Goal: Book appointment/travel/reservation

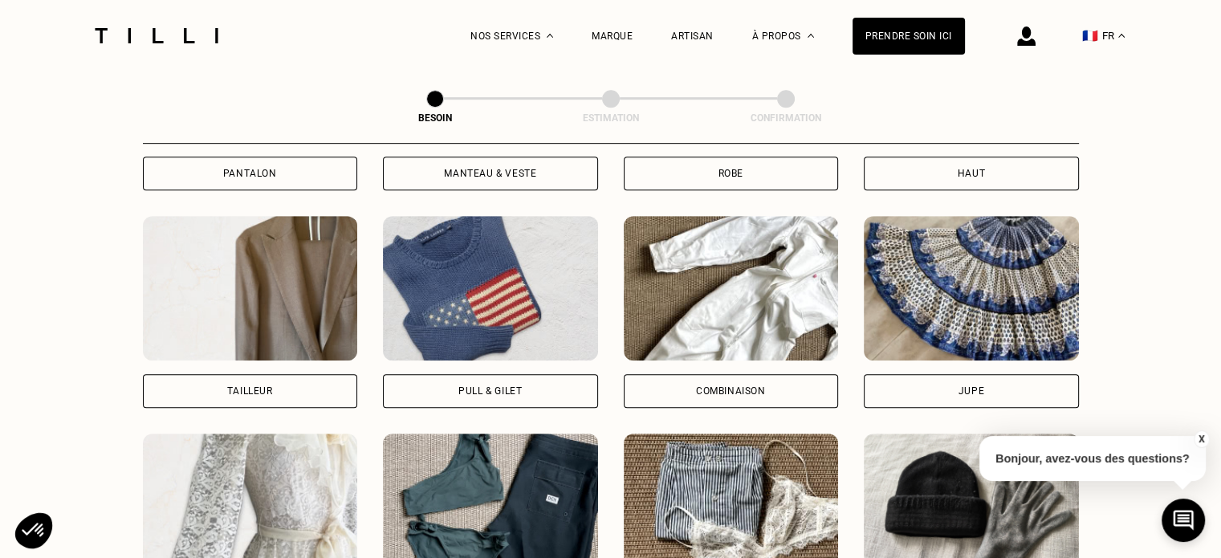
scroll to position [918, 0]
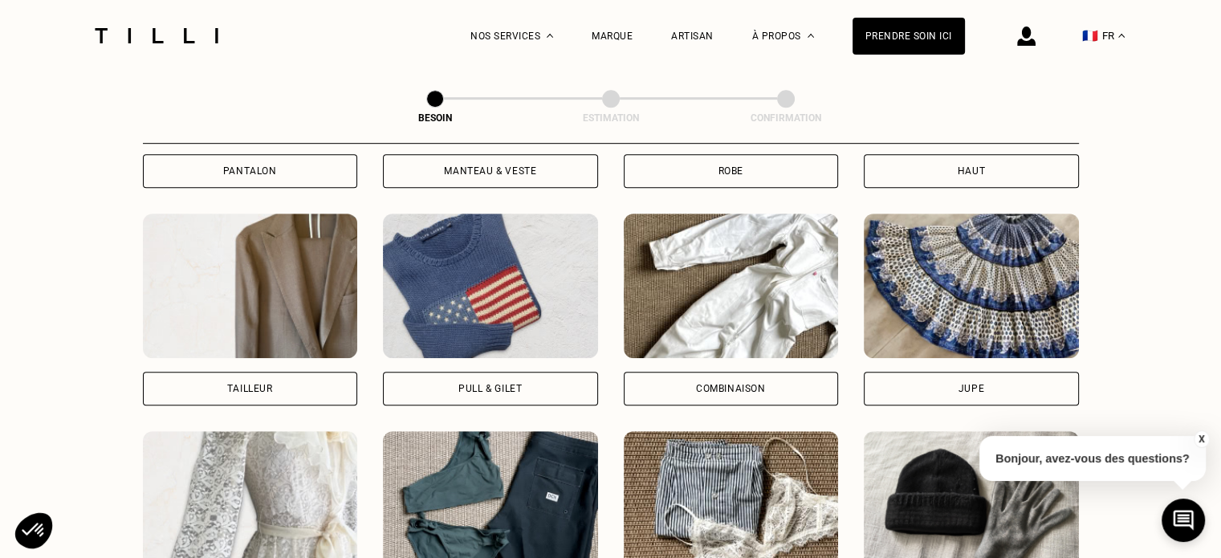
click at [945, 347] on div "Jupe" at bounding box center [970, 309] width 215 height 192
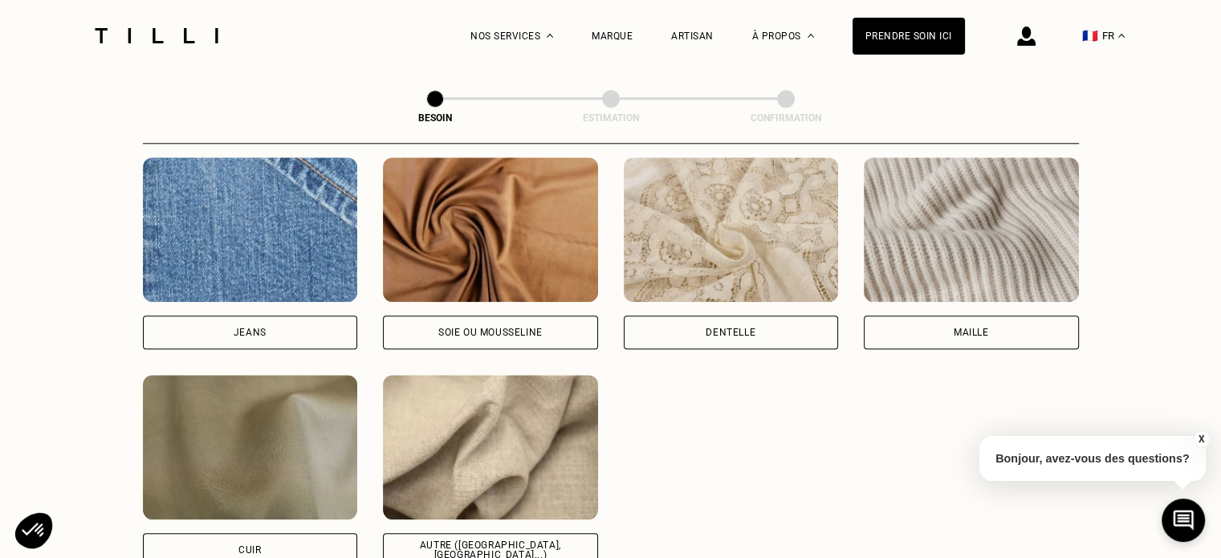
scroll to position [1773, 0]
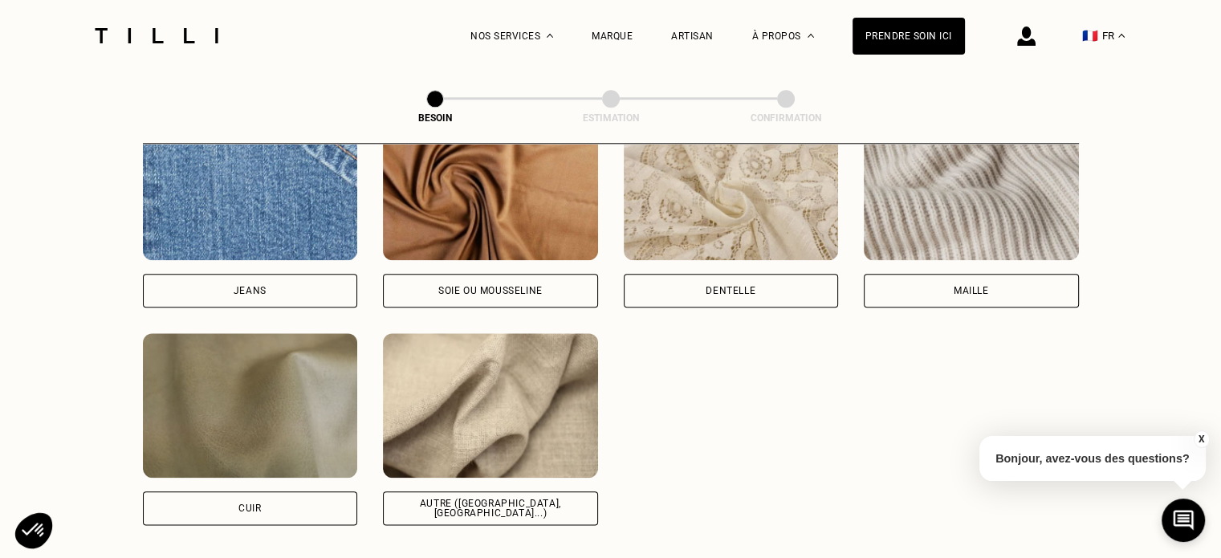
click at [504, 498] on div "Autre ([GEOGRAPHIC_DATA], [GEOGRAPHIC_DATA]...)" at bounding box center [490, 507] width 188 height 19
select select "FR"
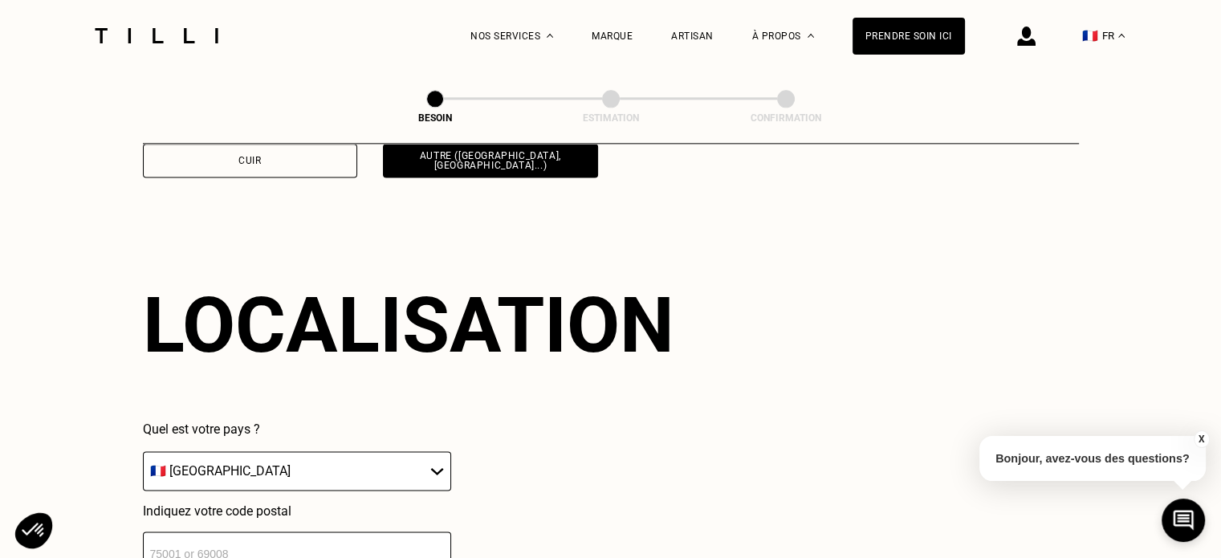
scroll to position [2155, 0]
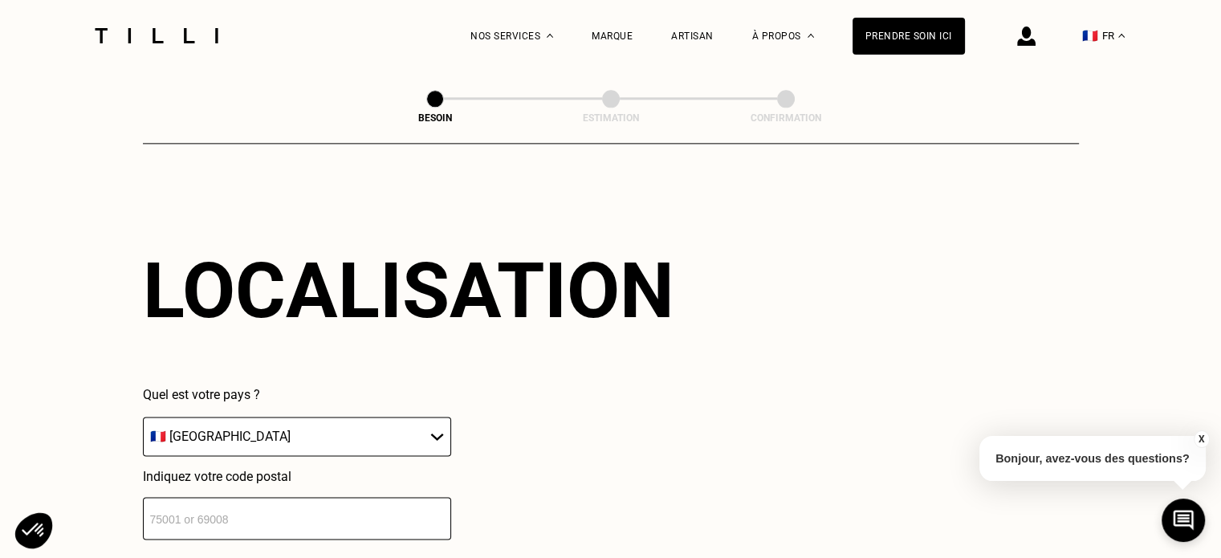
click at [376, 502] on input "number" at bounding box center [297, 518] width 308 height 43
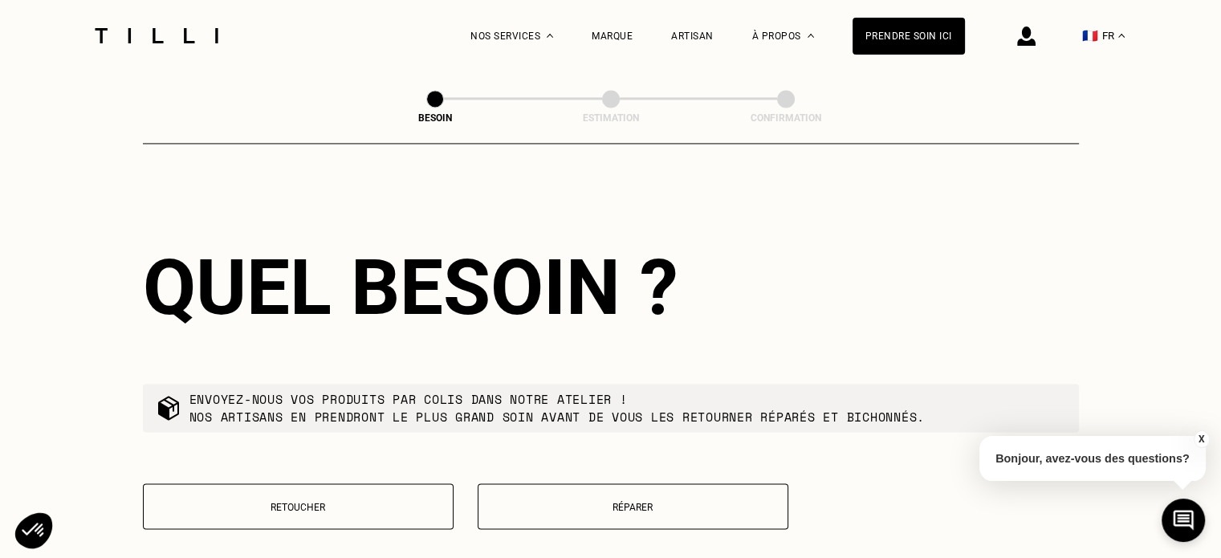
scroll to position [2565, 0]
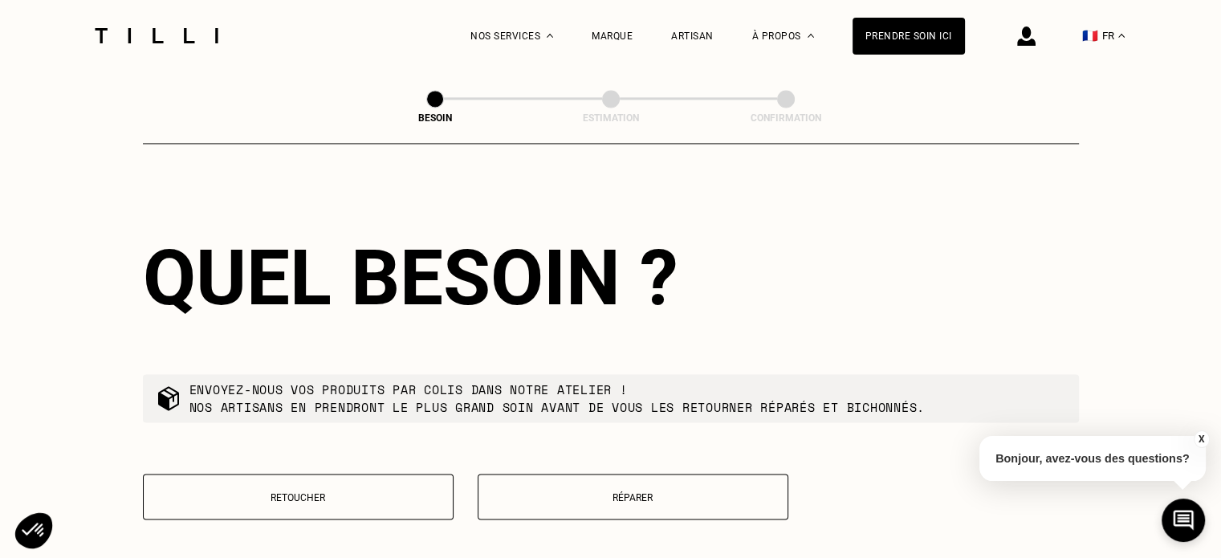
type input "73100"
click at [368, 480] on button "Retoucher" at bounding box center [298, 496] width 311 height 46
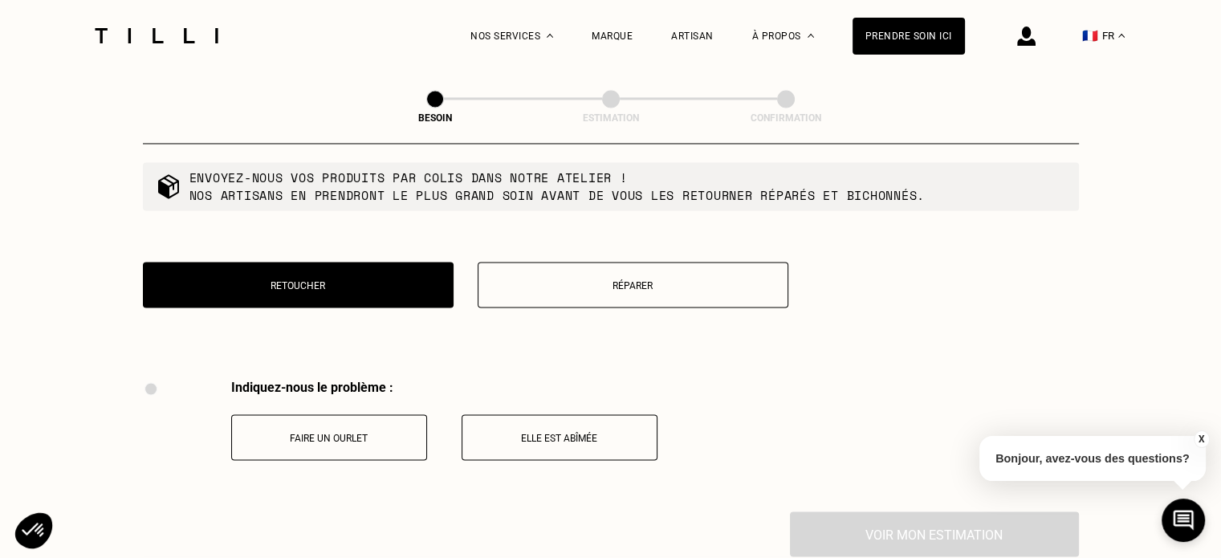
scroll to position [2872, 0]
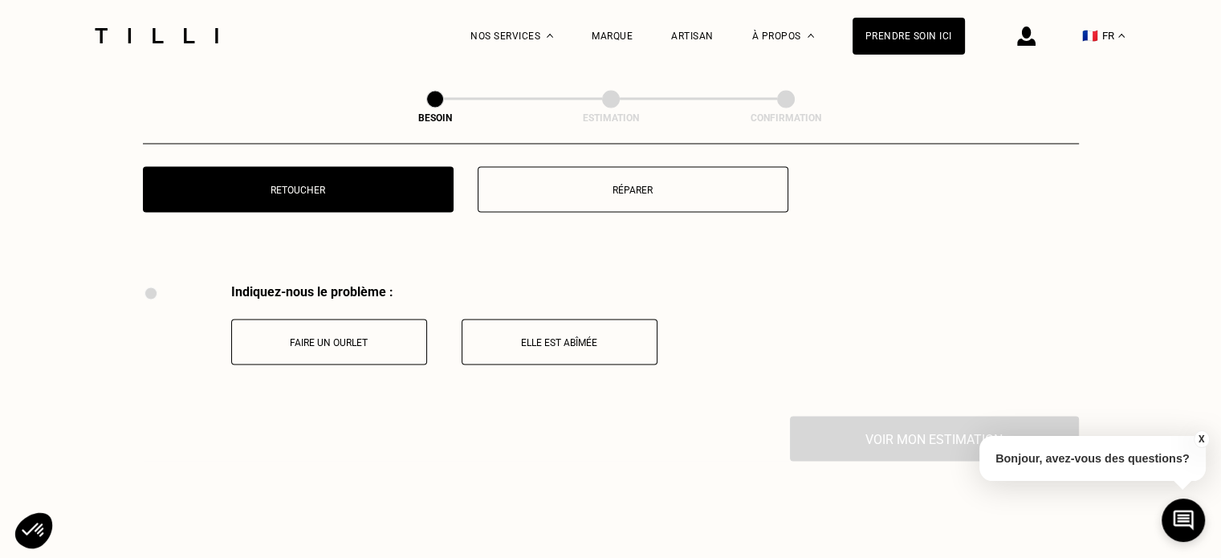
click at [591, 185] on p "Réparer" at bounding box center [632, 189] width 293 height 11
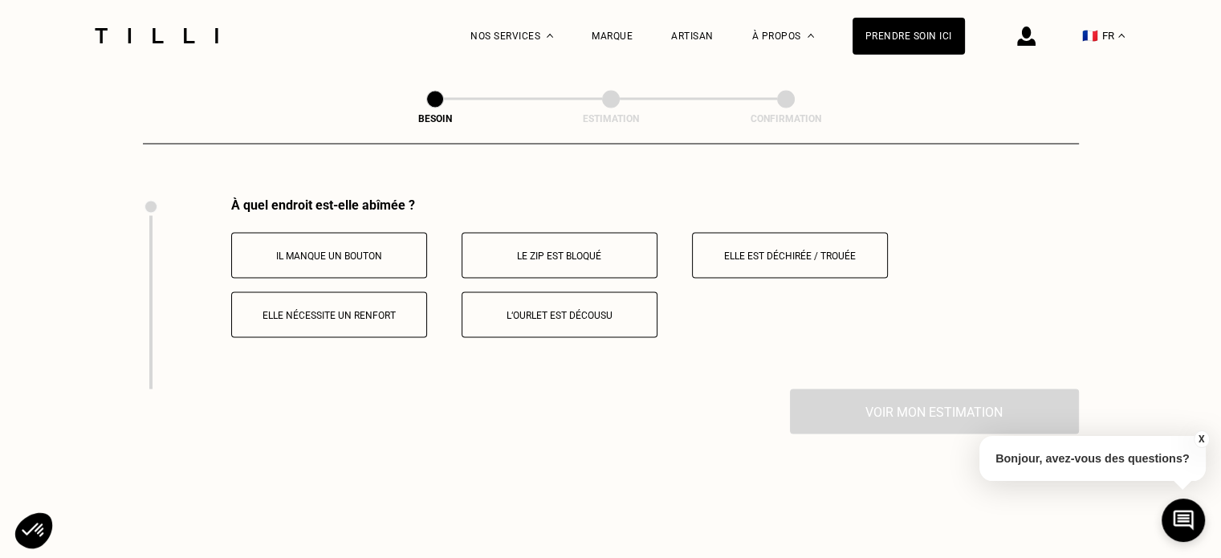
scroll to position [2967, 0]
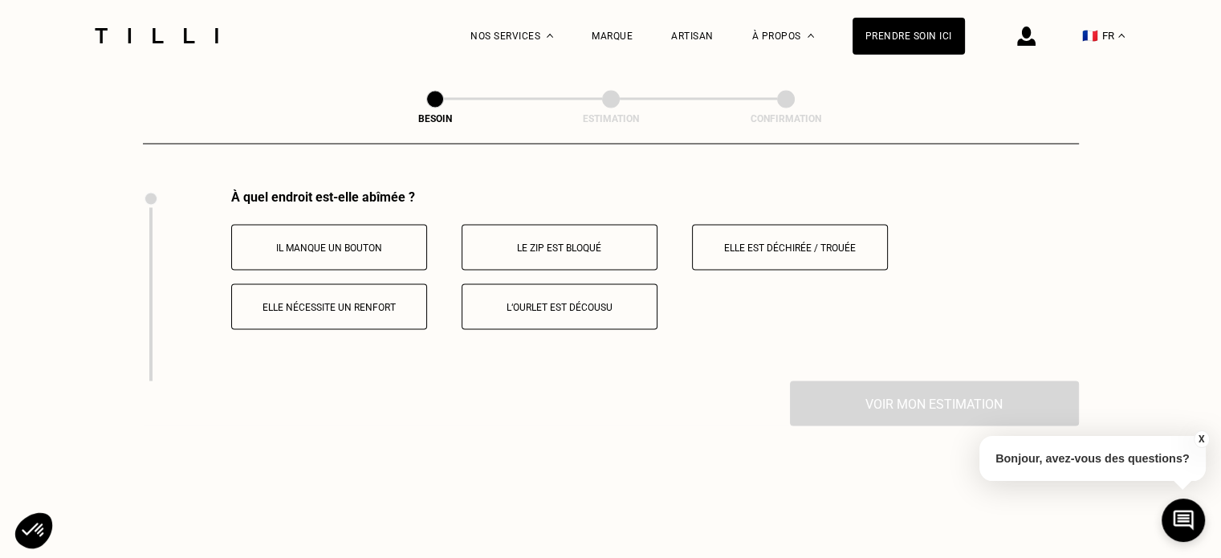
click at [363, 289] on button "Elle nécessite un renfort" at bounding box center [329, 306] width 196 height 46
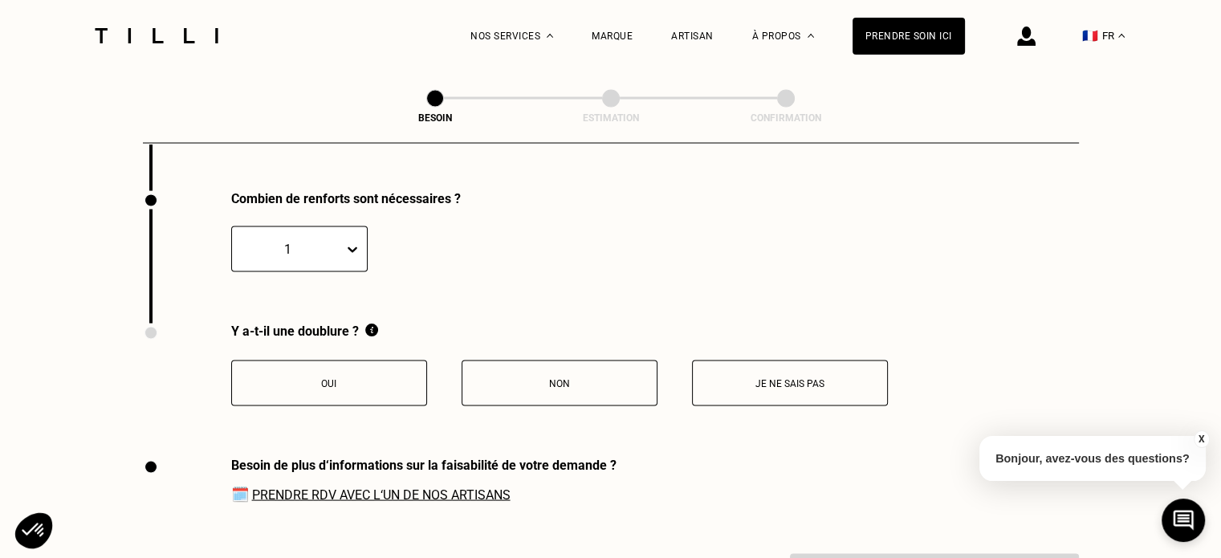
scroll to position [3159, 0]
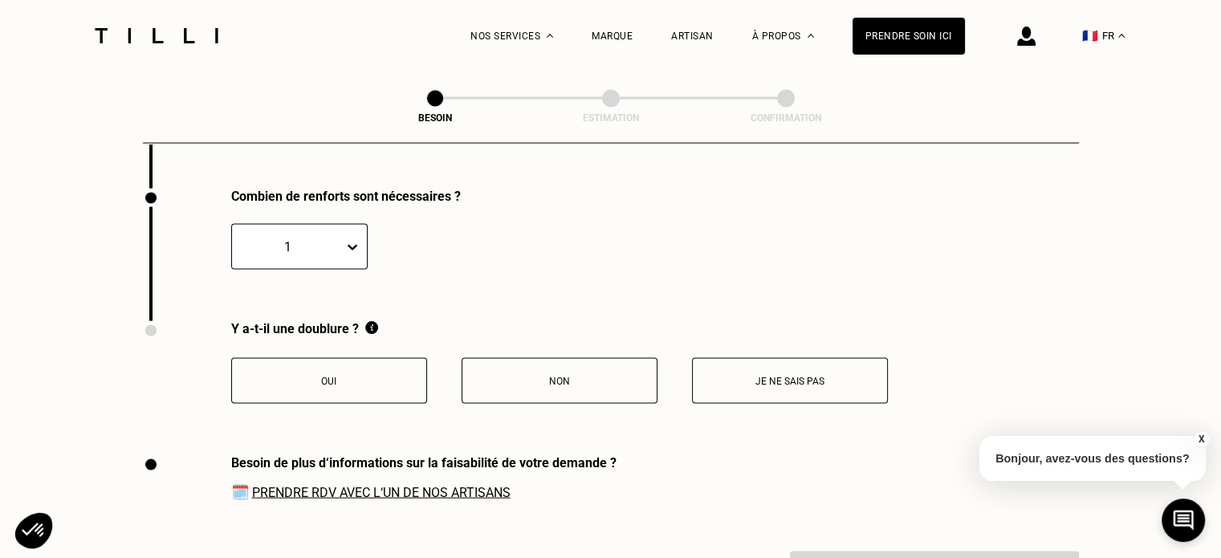
click at [542, 376] on p "Non" at bounding box center [559, 381] width 178 height 11
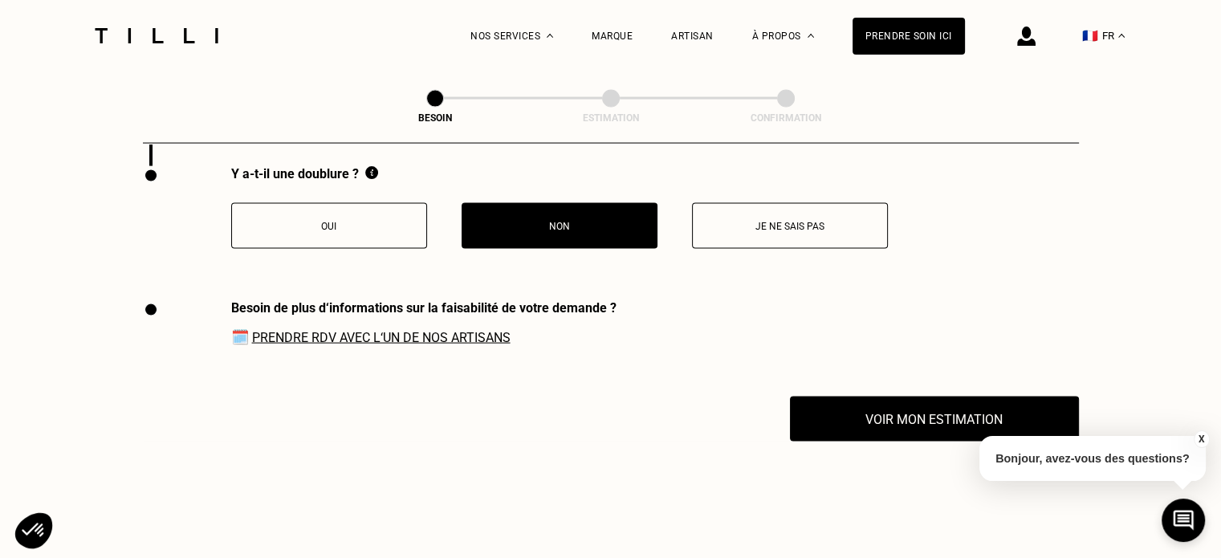
scroll to position [3383, 0]
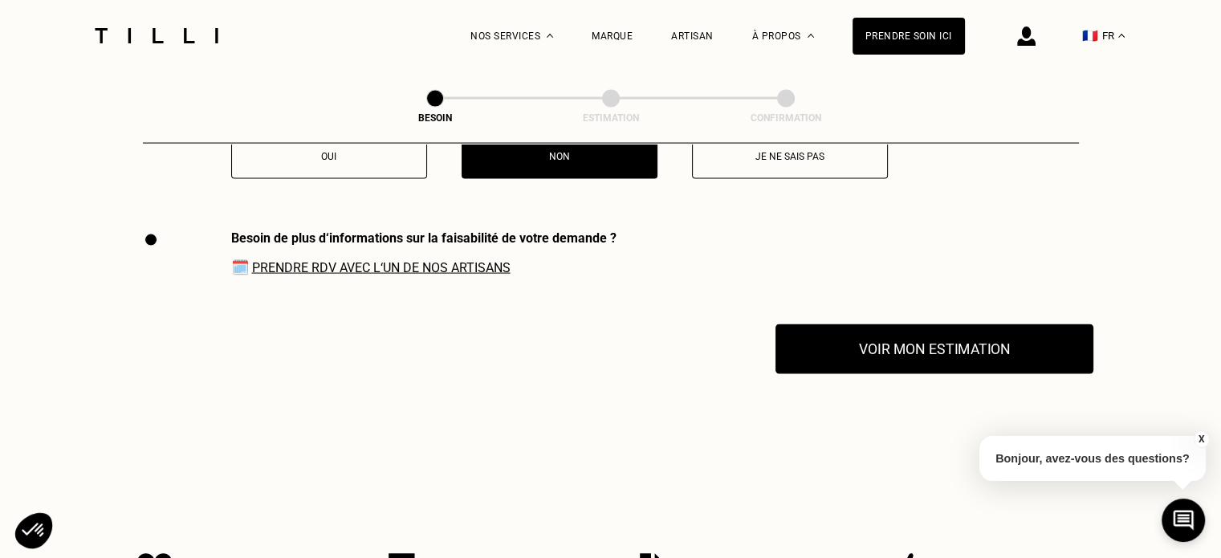
click at [826, 344] on button "Voir mon estimation" at bounding box center [934, 349] width 318 height 50
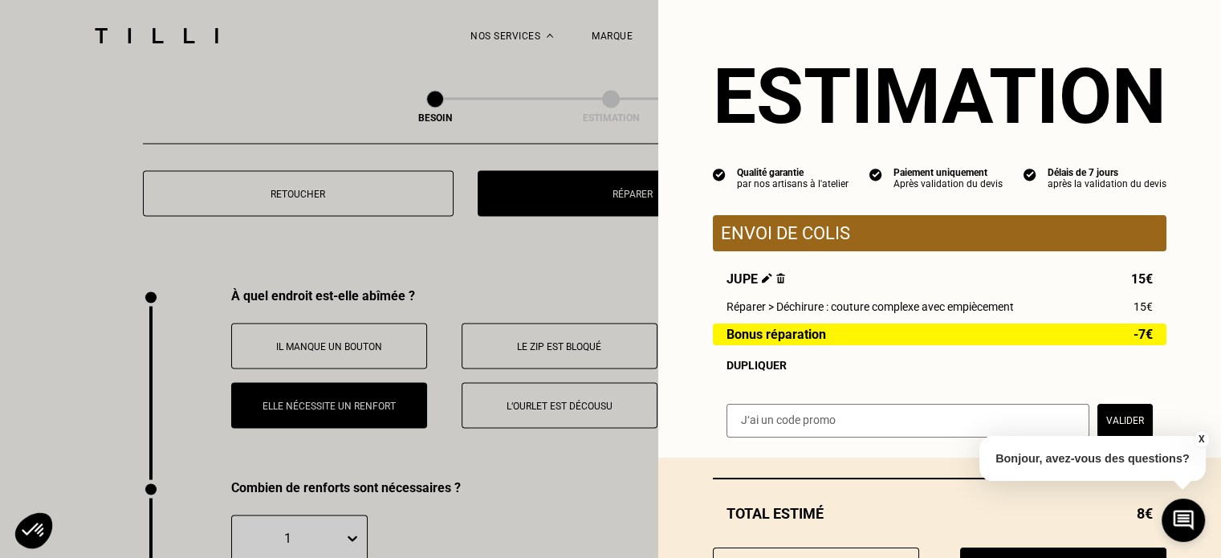
scroll to position [2866, 0]
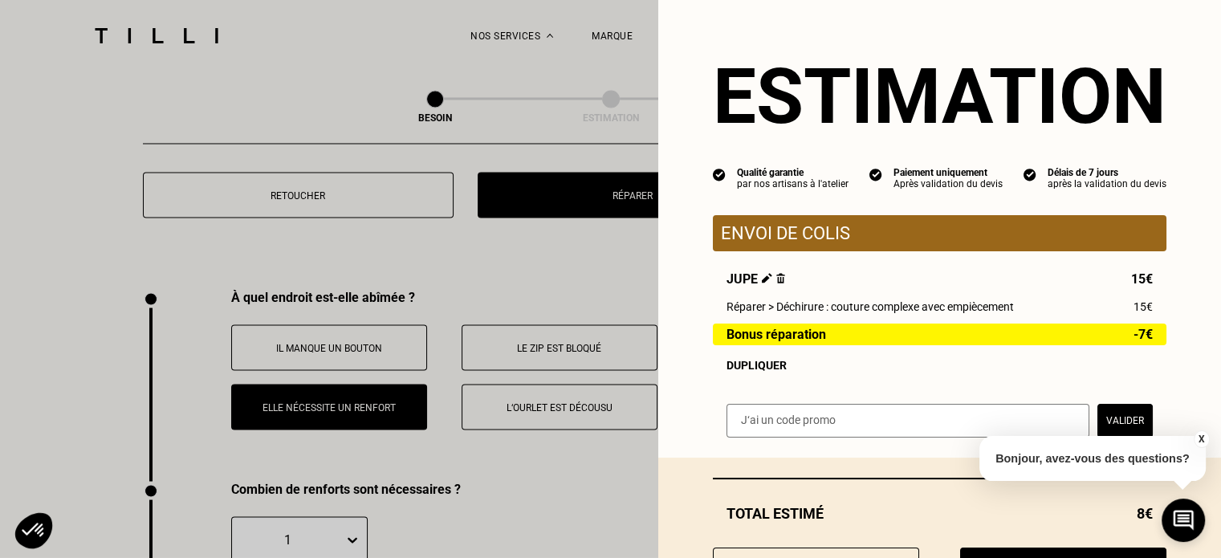
click at [1197, 437] on button "X" at bounding box center [1200, 439] width 16 height 18
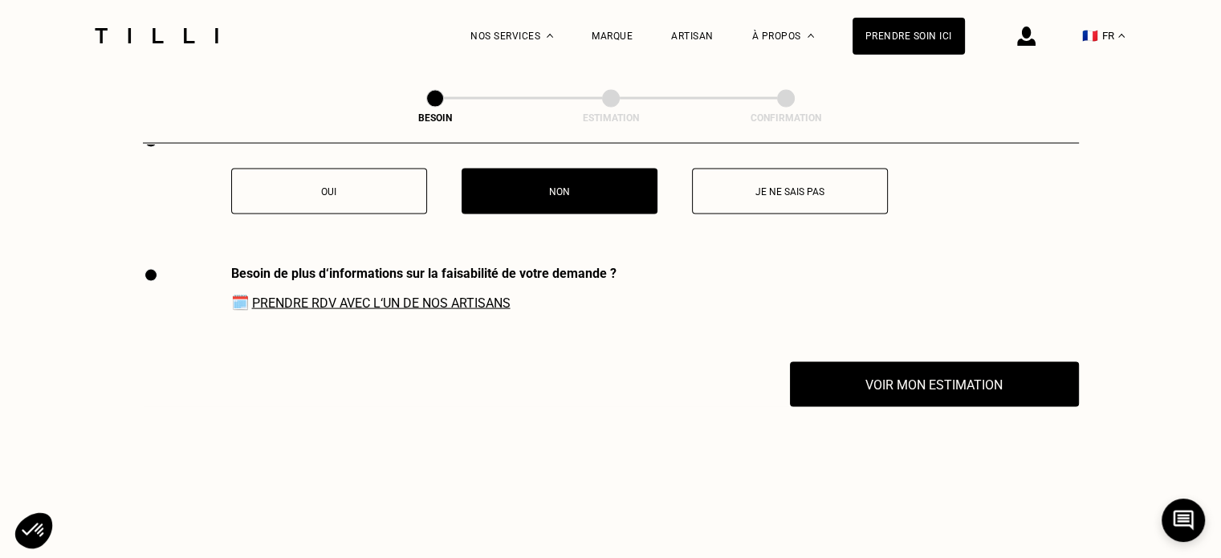
scroll to position [3326, 0]
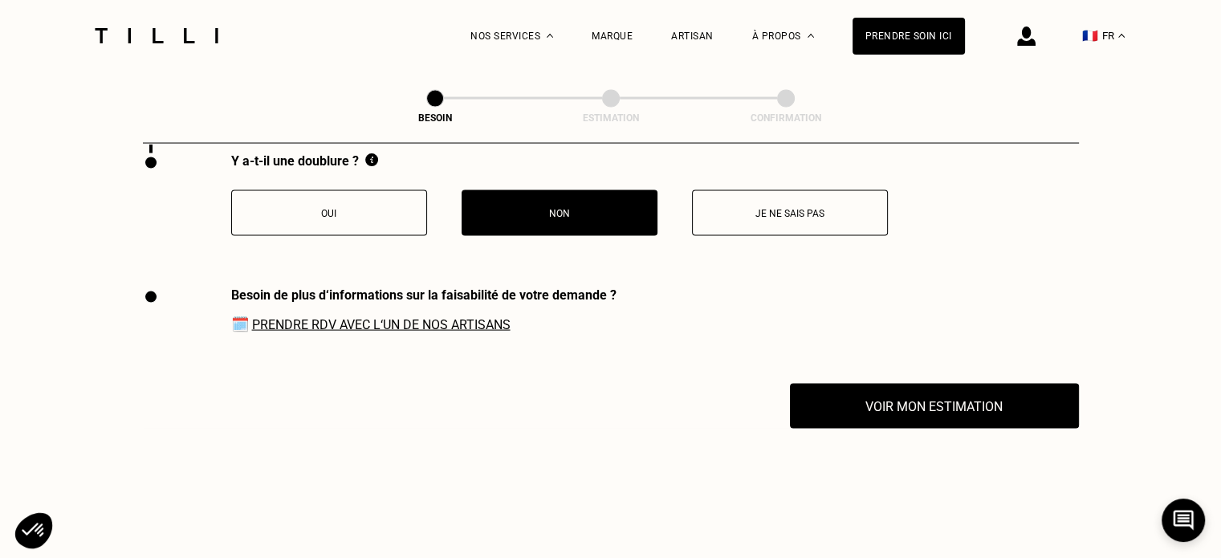
click at [379, 317] on link "Prendre RDV avec l‘un de nos artisans" at bounding box center [381, 324] width 258 height 15
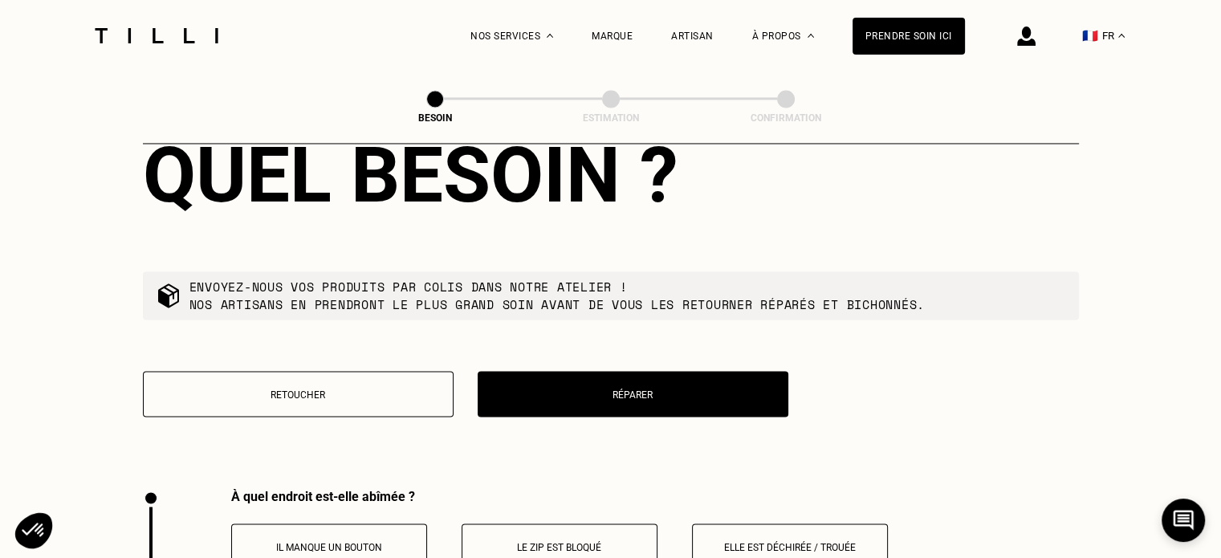
scroll to position [2692, 0]
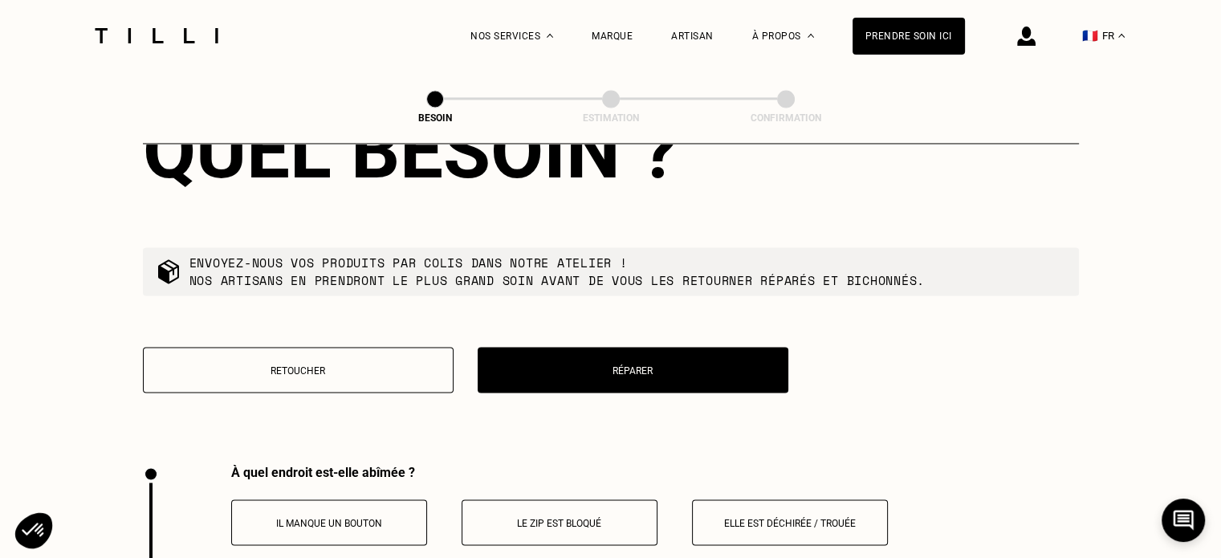
click at [408, 364] on p "Retoucher" at bounding box center [298, 369] width 293 height 11
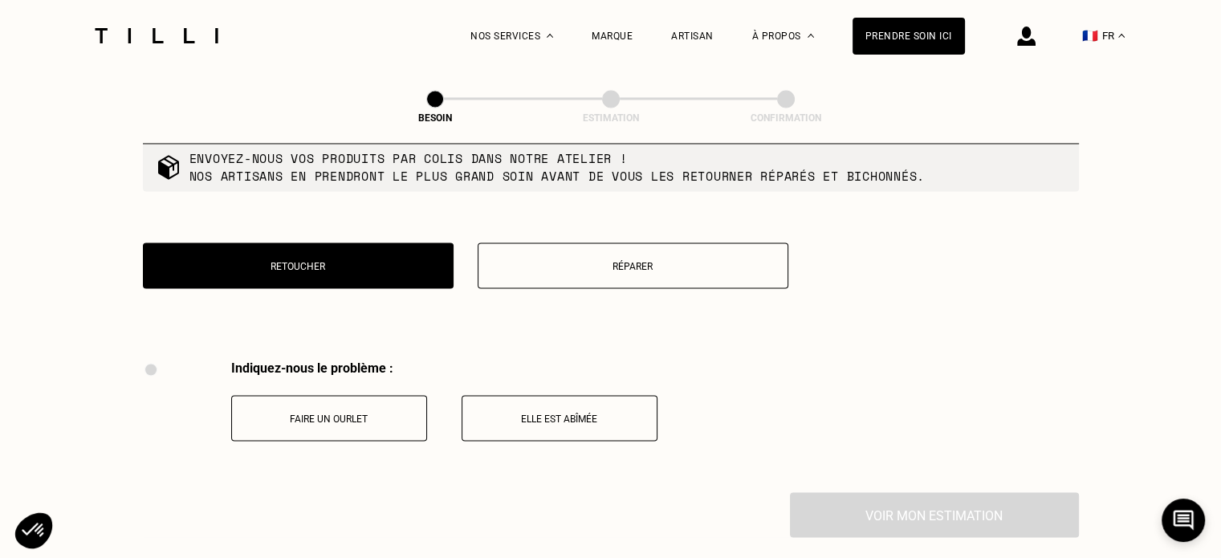
scroll to position [2794, 0]
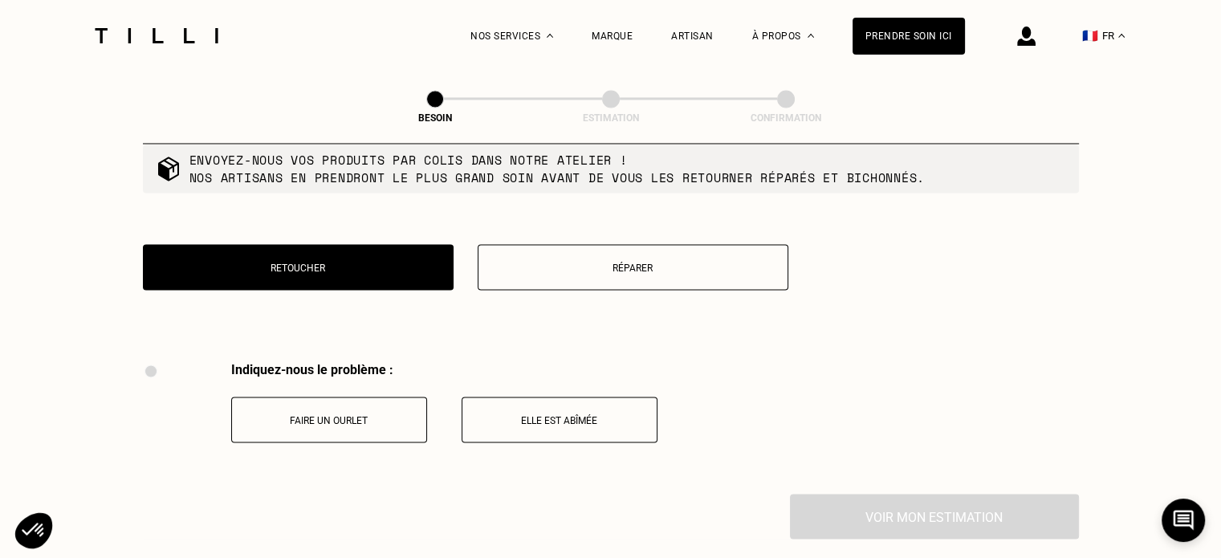
click at [513, 415] on p "Elle est abîmée" at bounding box center [559, 419] width 178 height 11
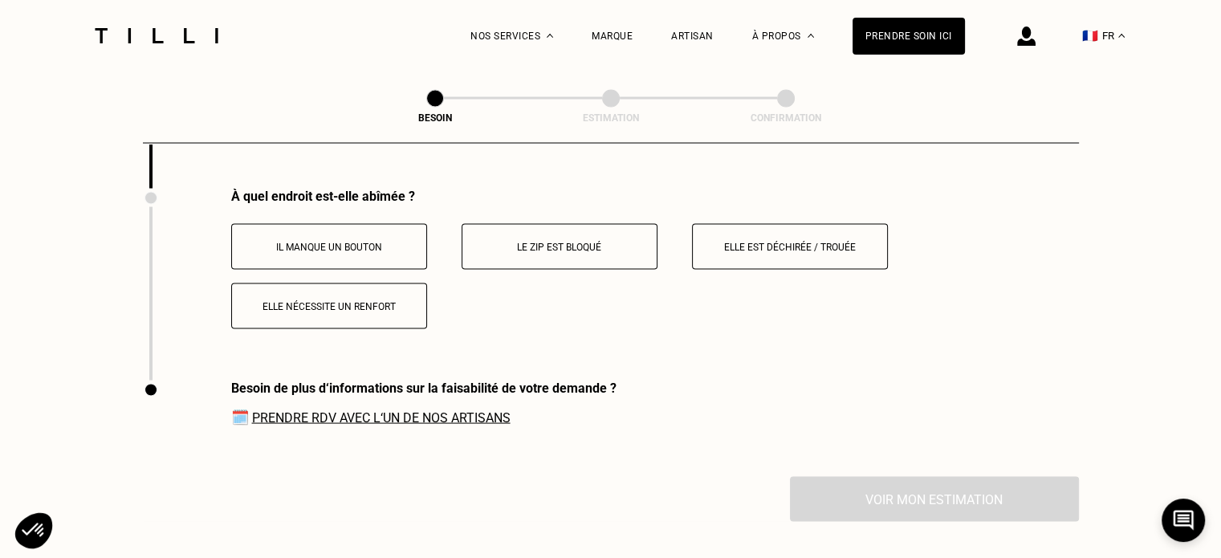
scroll to position [3100, 0]
click at [360, 301] on p "Elle nécessite un renfort" at bounding box center [329, 305] width 178 height 11
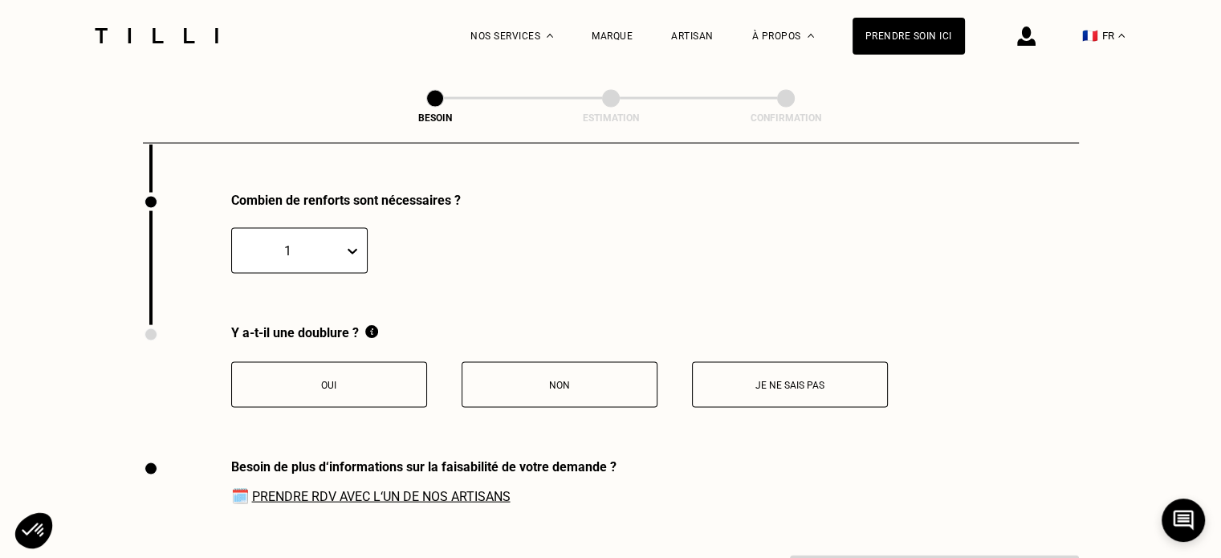
scroll to position [3292, 0]
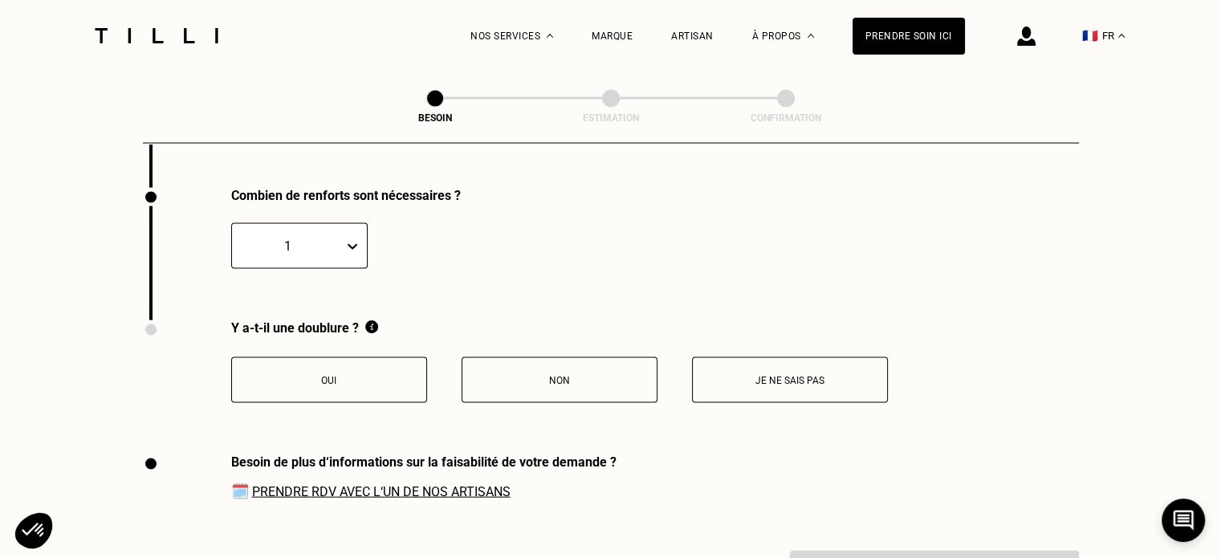
click at [544, 376] on p "Non" at bounding box center [559, 380] width 178 height 11
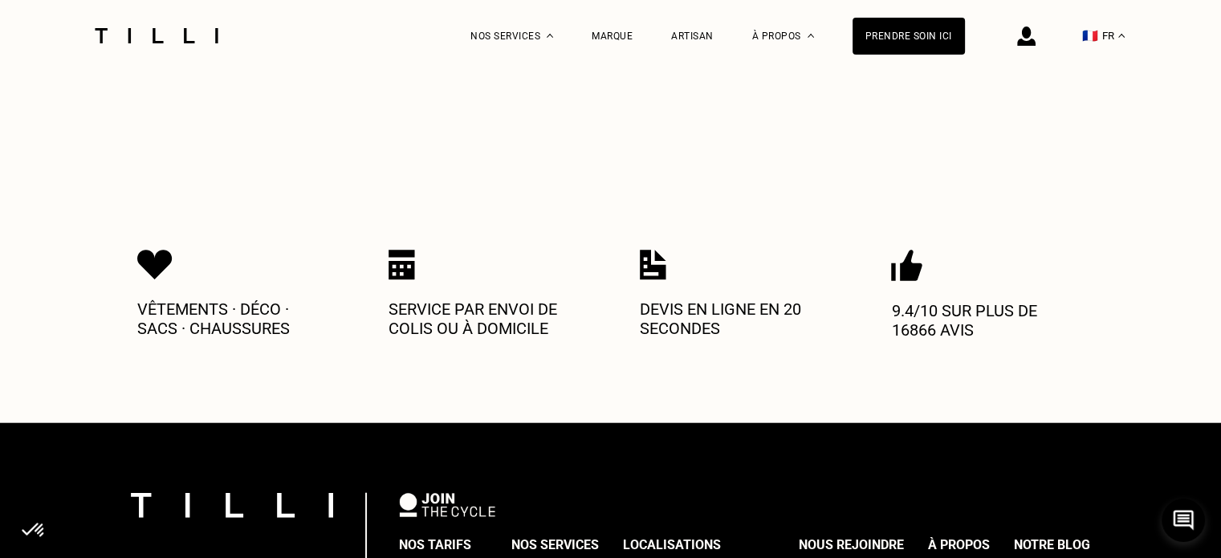
scroll to position [3825, 0]
